Goal: Task Accomplishment & Management: Manage account settings

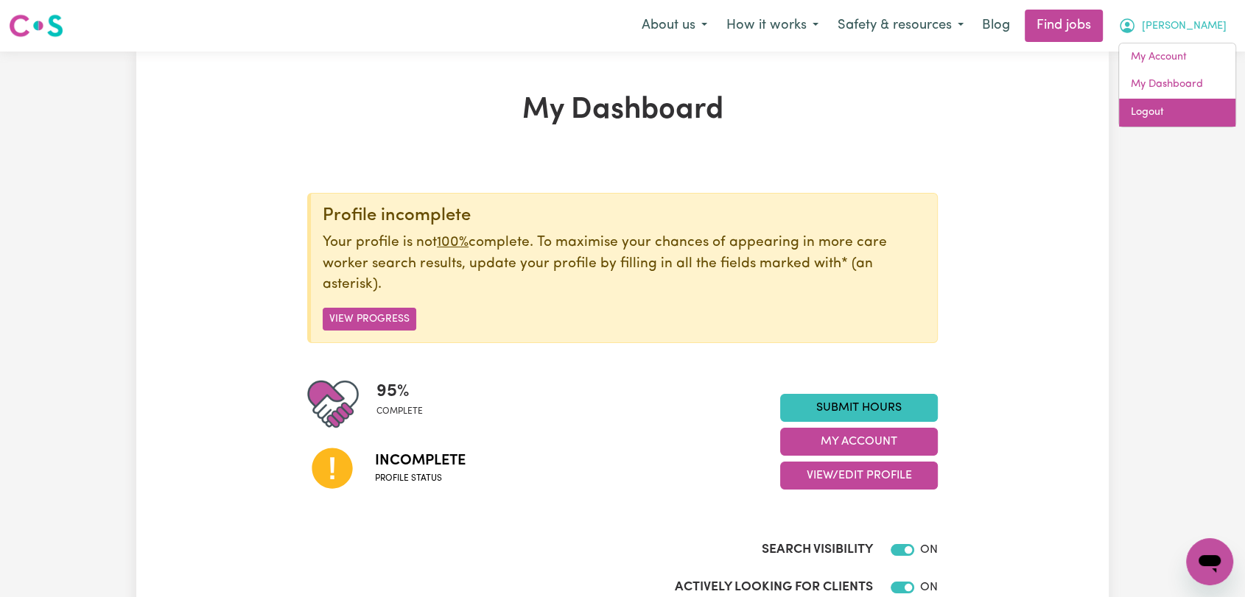
click at [1160, 111] on link "Logout" at bounding box center [1177, 113] width 116 height 28
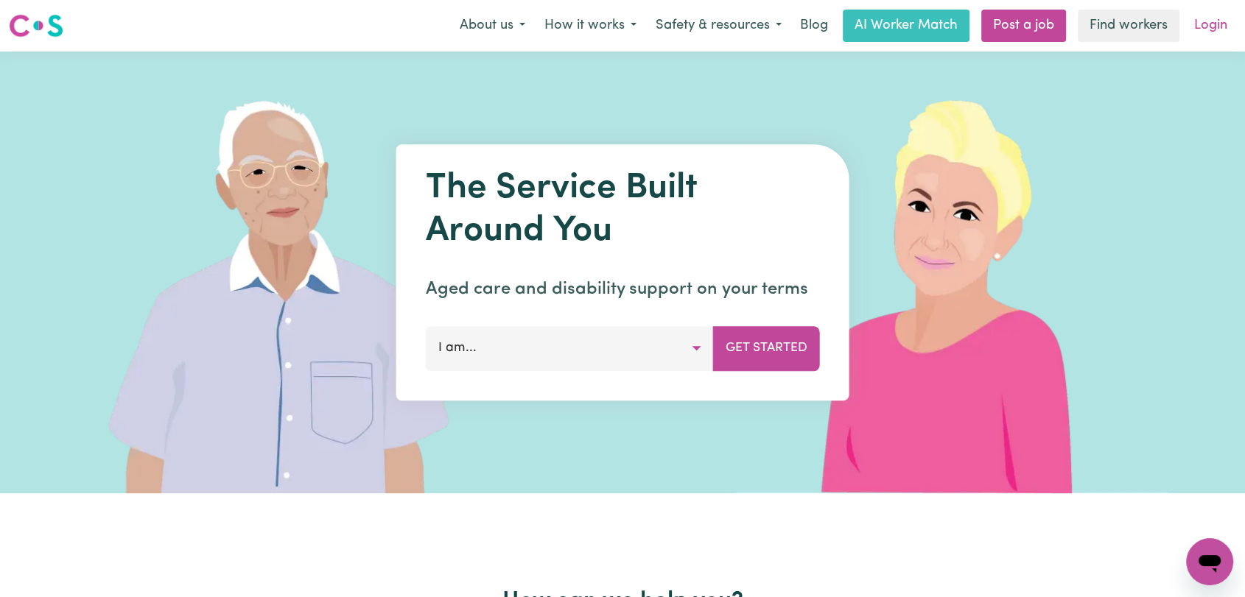
click at [1206, 27] on link "Login" at bounding box center [1210, 26] width 51 height 32
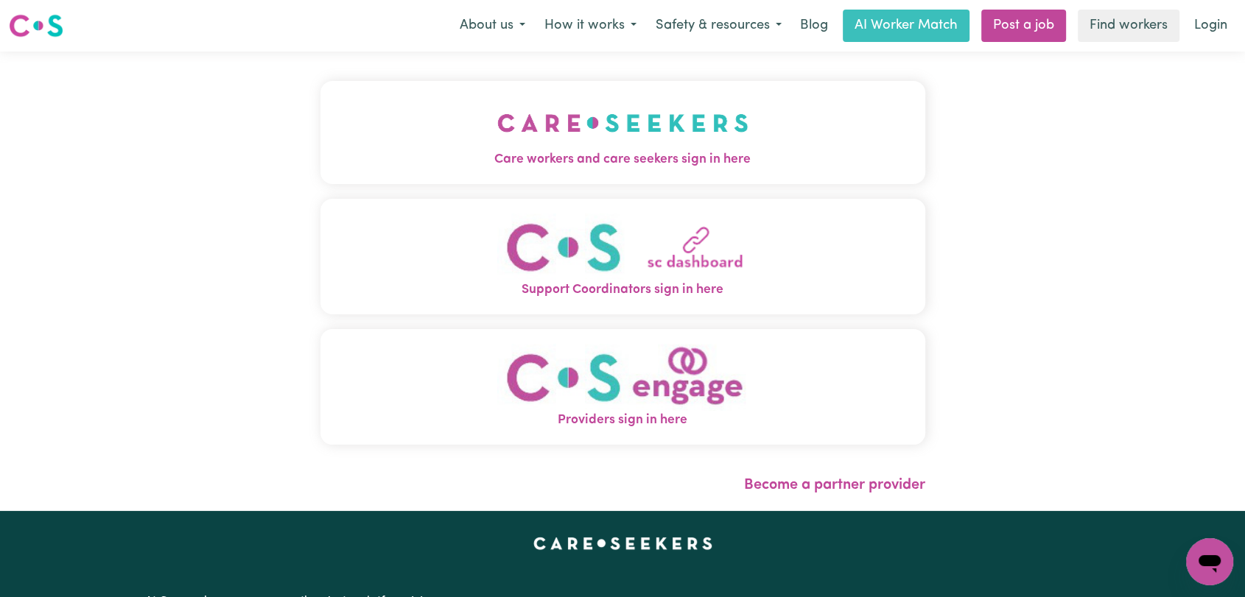
click at [557, 150] on span "Care workers and care seekers sign in here" at bounding box center [622, 159] width 605 height 19
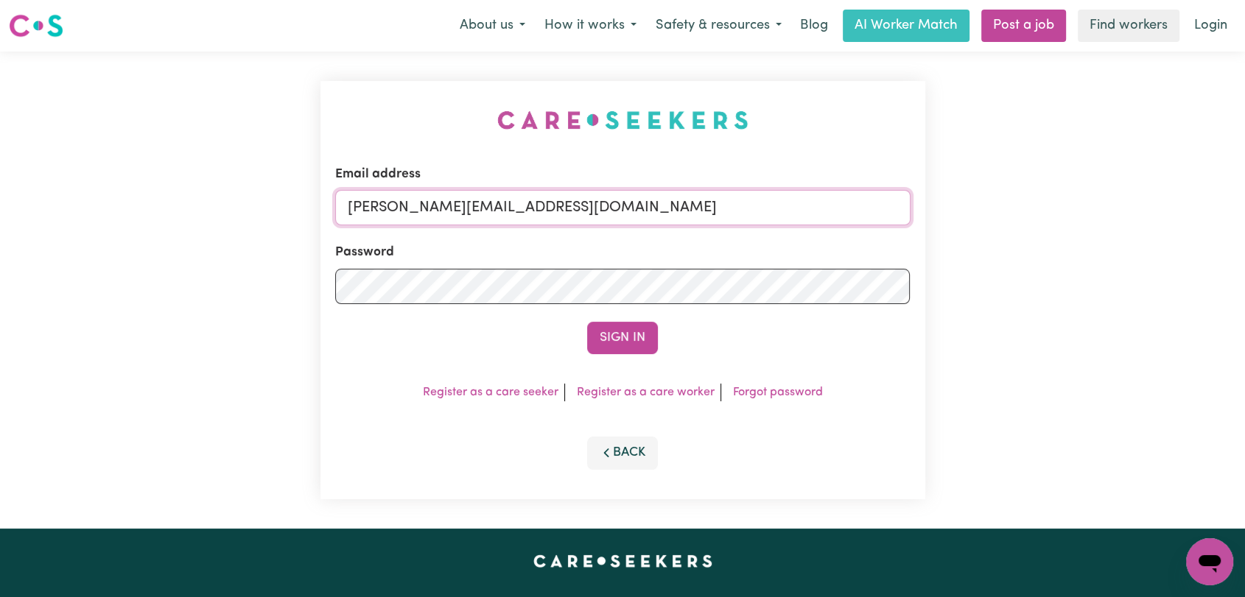
drag, startPoint x: 657, startPoint y: 202, endPoint x: 593, endPoint y: 225, distance: 68.3
click at [657, 202] on input "[PERSON_NAME][EMAIL_ADDRESS][DOMAIN_NAME]" at bounding box center [622, 207] width 575 height 35
drag, startPoint x: 426, startPoint y: 208, endPoint x: 702, endPoint y: 207, distance: 276.2
click at [702, 207] on input "Superuser~[EMAIL_ADDRESS][DOMAIN_NAME]" at bounding box center [622, 207] width 575 height 35
type input "Superuser~[EMAIL_ADDRESS][DOMAIN_NAME]"
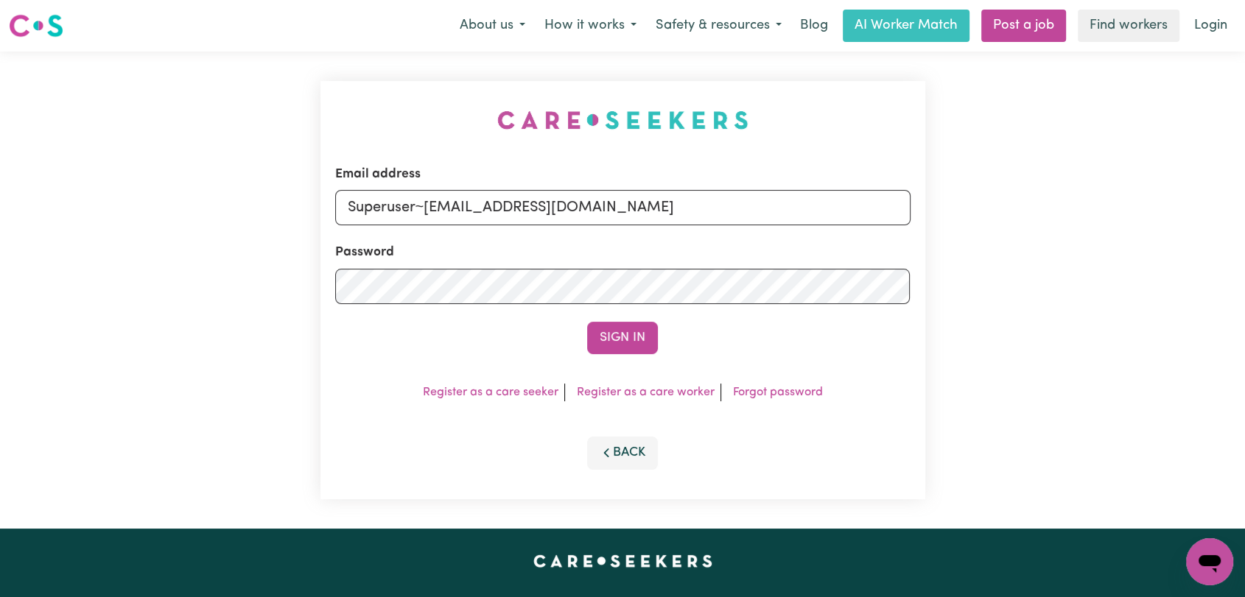
click at [633, 340] on button "Sign In" at bounding box center [622, 338] width 71 height 32
